Goal: Browse casually: Explore the website without a specific task or goal

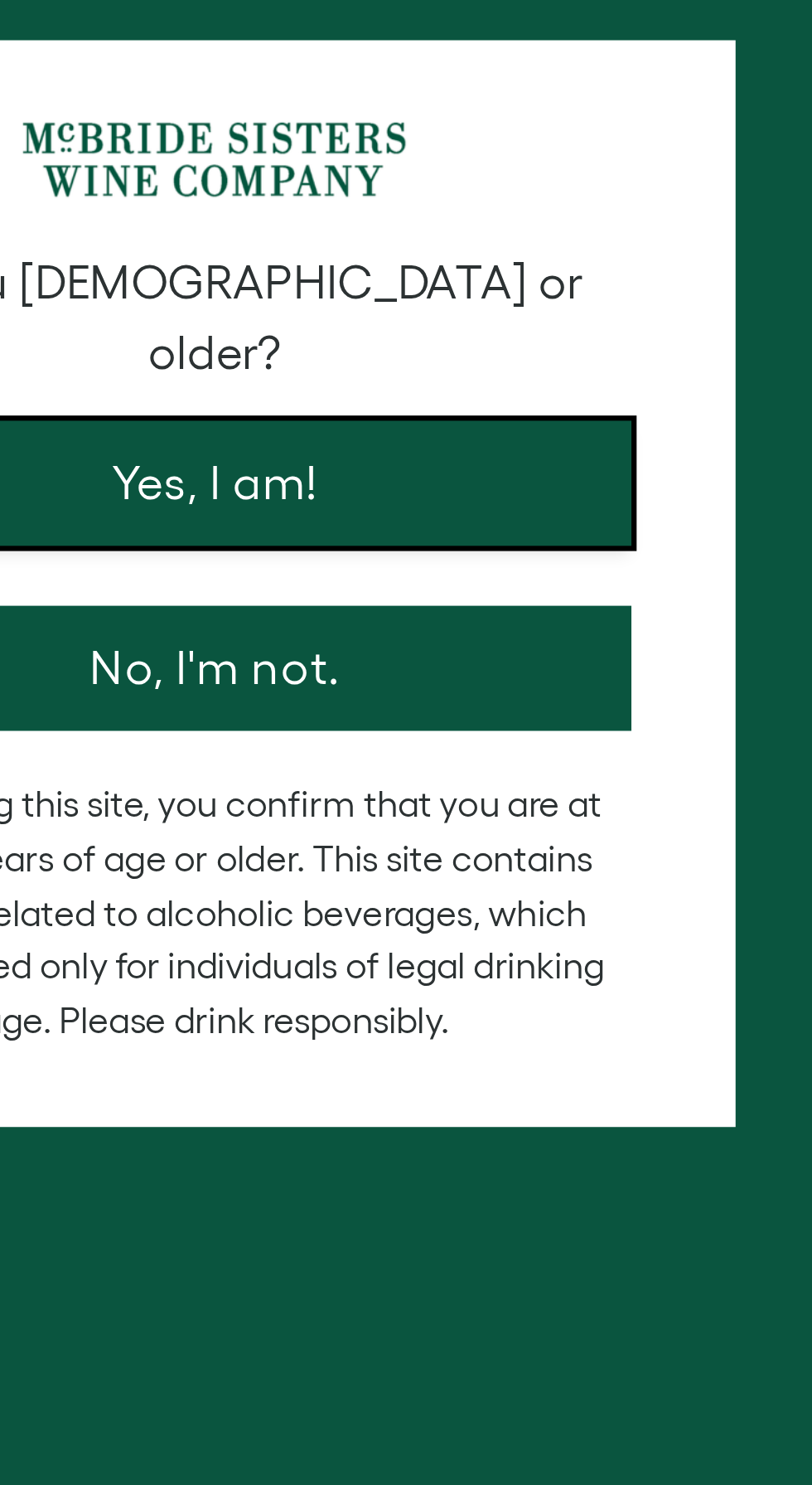
click at [447, 693] on button "Yes, I am!" at bounding box center [406, 710] width 265 height 40
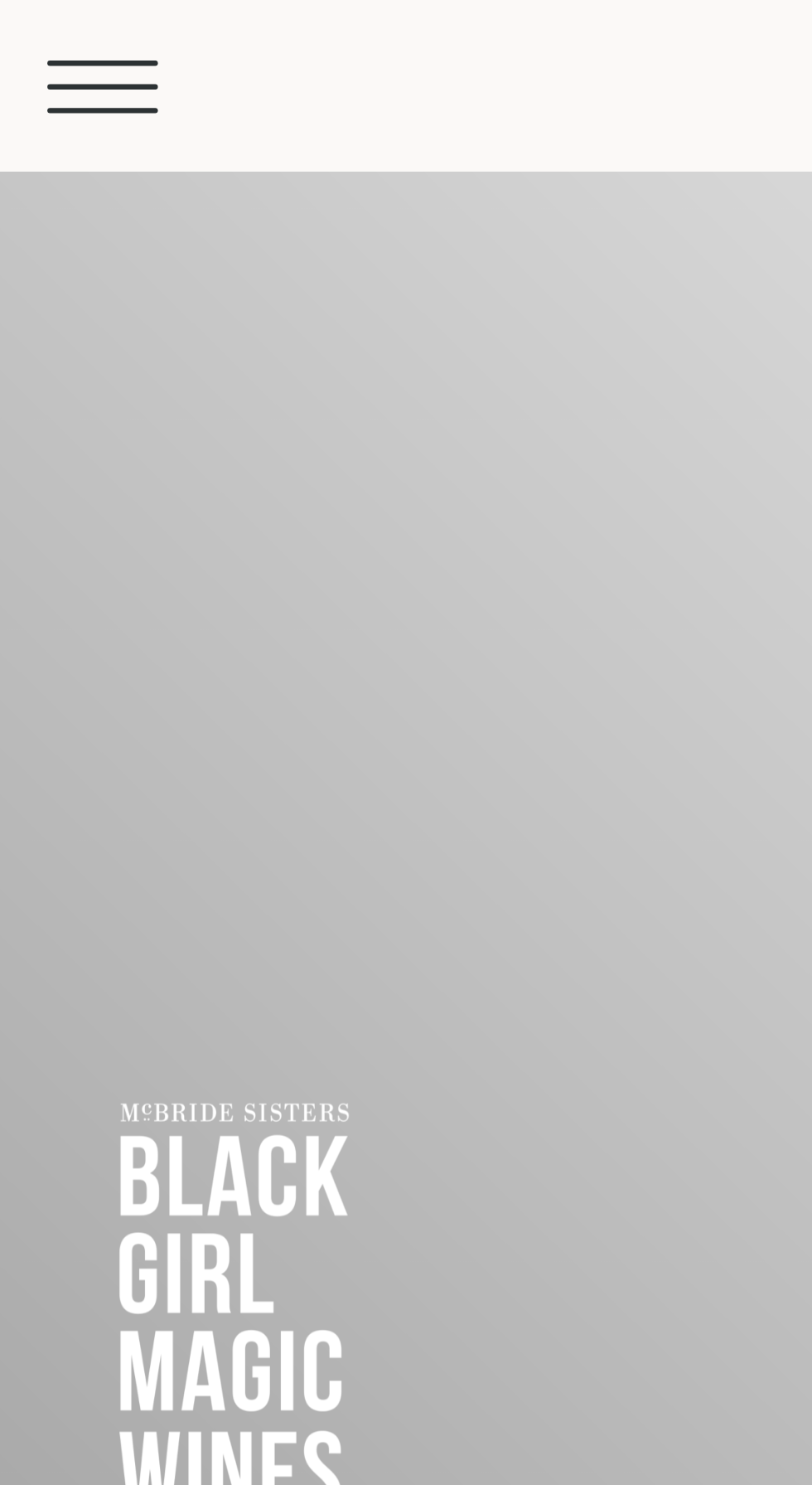
click at [30, 20] on span "Mobile Menu Trigger" at bounding box center [32, 20] width 35 height 2
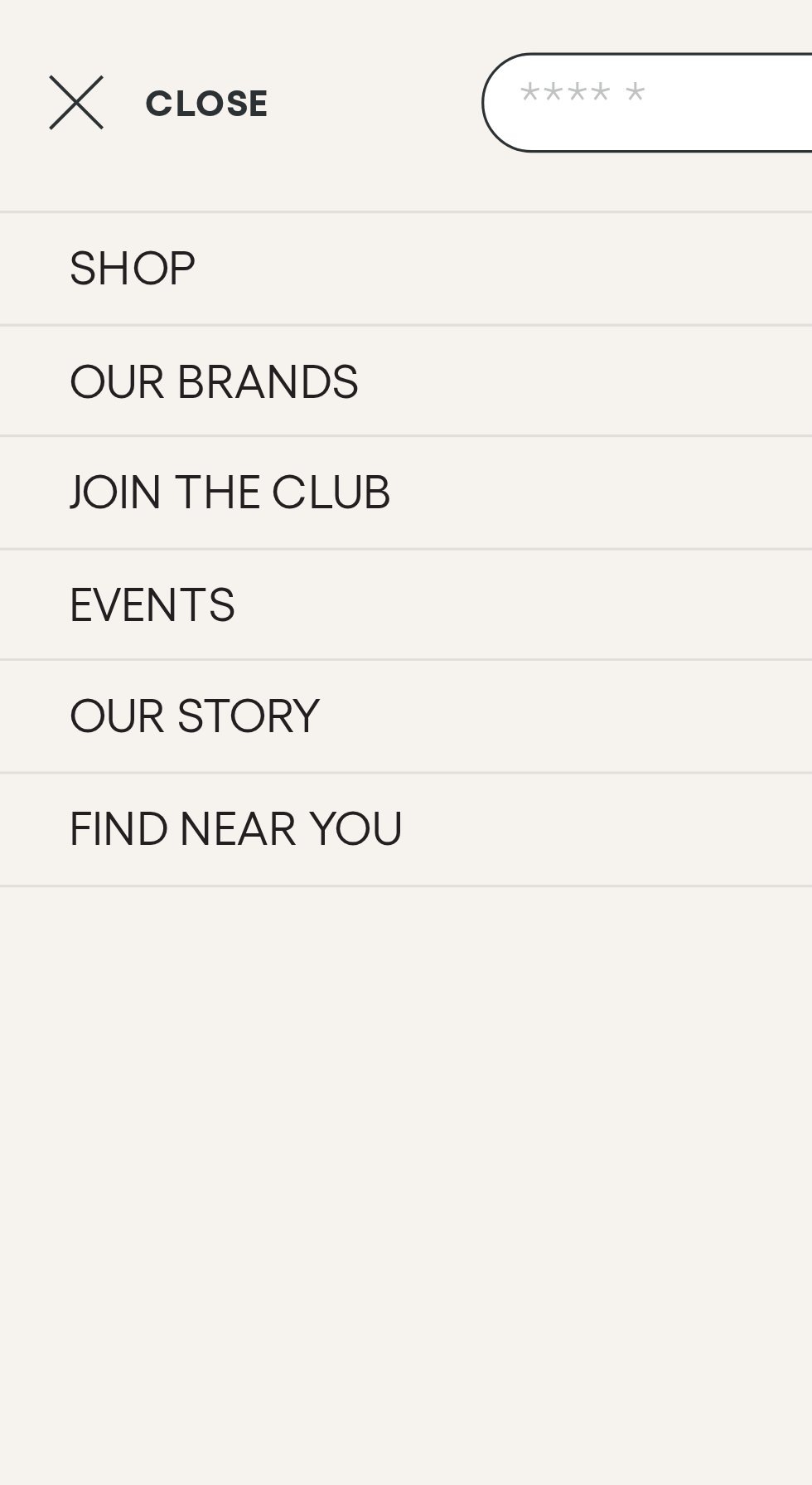
click at [36, 22] on button "Close" at bounding box center [50, 32] width 70 height 20
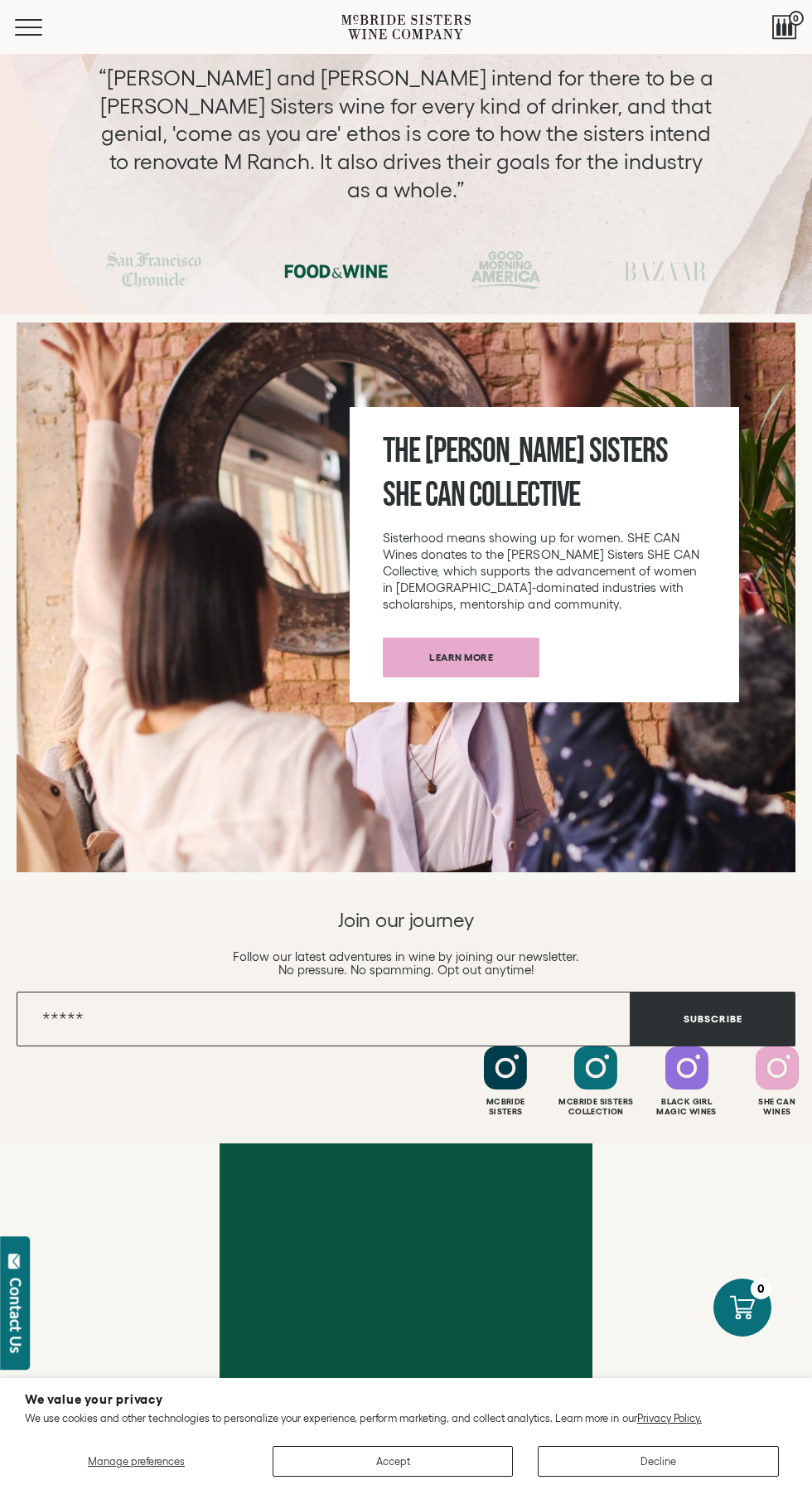
scroll to position [5090, 0]
